Goal: Navigation & Orientation: Find specific page/section

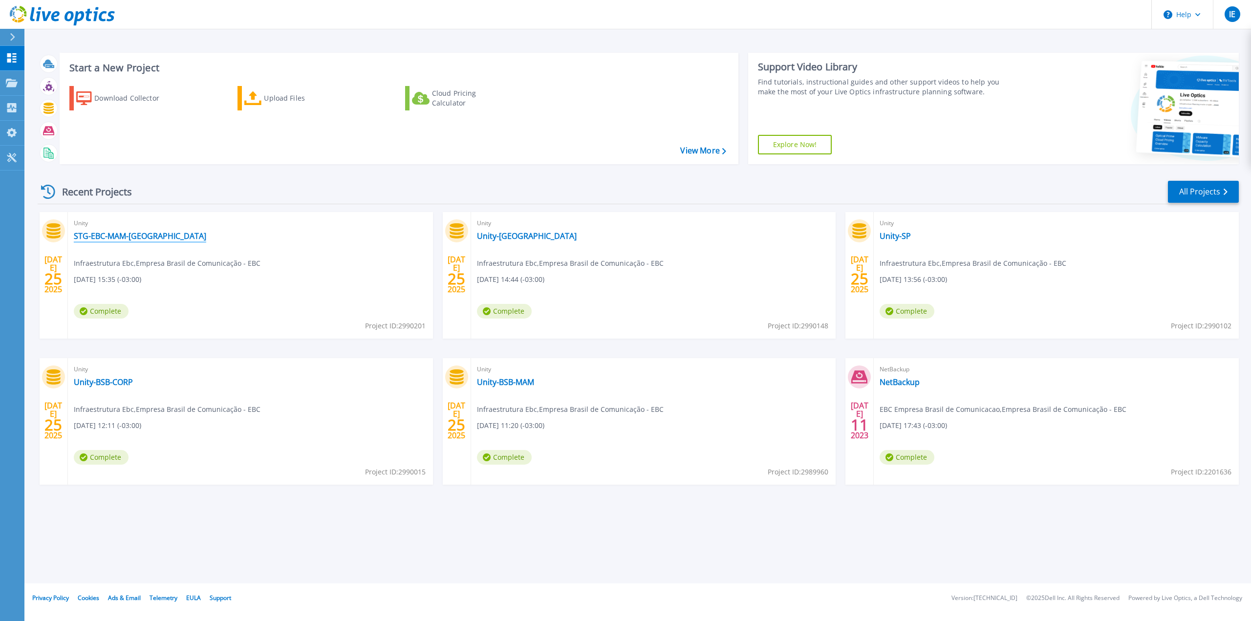
click at [119, 237] on link "STG-EBC-MAM-[GEOGRAPHIC_DATA]" at bounding box center [140, 236] width 132 height 10
click at [492, 236] on link "Unity-[GEOGRAPHIC_DATA]" at bounding box center [527, 236] width 100 height 10
click at [897, 235] on link "Unity-SP" at bounding box center [895, 236] width 31 height 10
click at [519, 381] on link "Unity-BSB-MAM" at bounding box center [505, 382] width 57 height 10
